Goal: Task Accomplishment & Management: Manage account settings

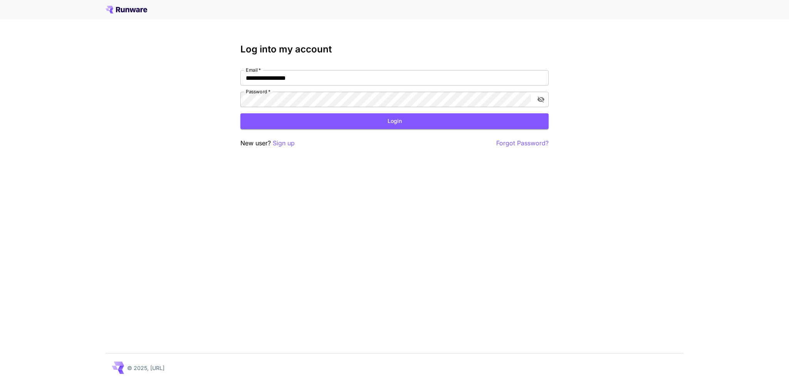
click at [0, 381] on nordpass-portal at bounding box center [0, 382] width 0 height 0
type input "**********"
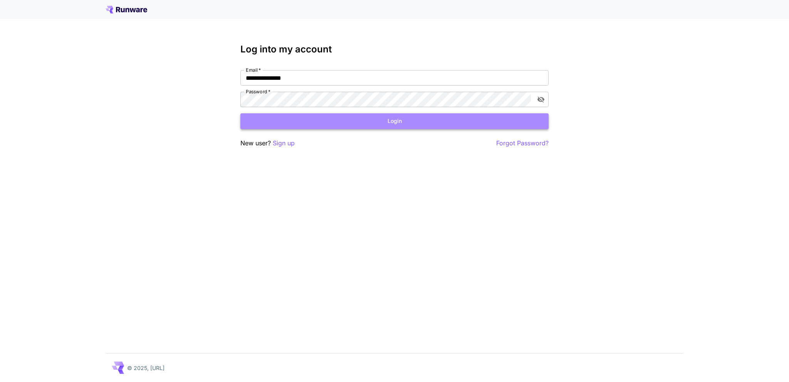
click at [437, 115] on button "Login" at bounding box center [394, 121] width 308 height 16
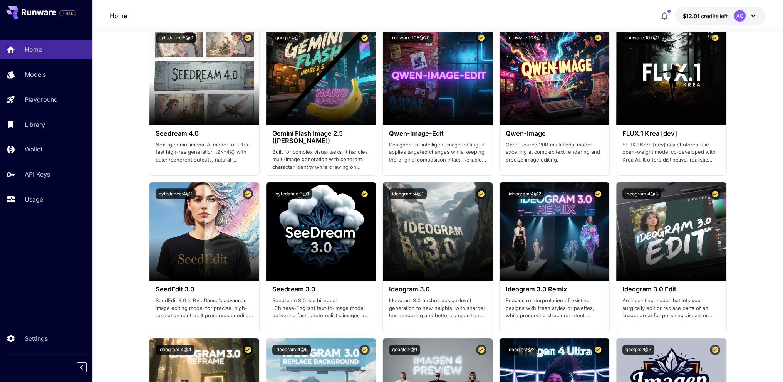
scroll to position [848, 0]
